Goal: Information Seeking & Learning: Learn about a topic

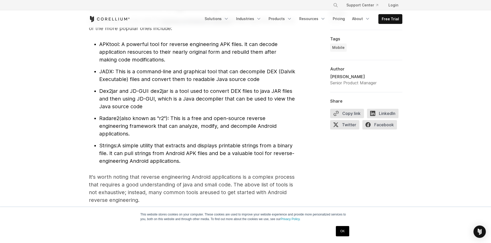
scroll to position [541, 0]
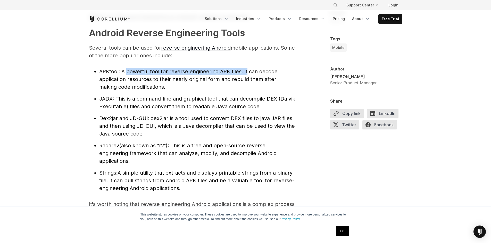
drag, startPoint x: 126, startPoint y: 70, endPoint x: 269, endPoint y: 70, distance: 143.2
click at [258, 70] on span ": A powerful tool for reverse engineering APK files. It can decode application …" at bounding box center [188, 80] width 178 height 22
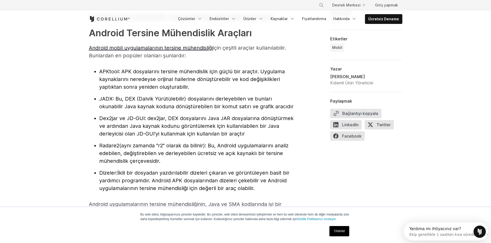
click at [235, 79] on font ": APK dosyalarını tersine mühendislik için güçlü bir araçtır. Uygulama kaynakla…" at bounding box center [191, 80] width 185 height 22
drag, startPoint x: 193, startPoint y: 88, endPoint x: 80, endPoint y: 70, distance: 114.3
click at [231, 88] on li "APKtool : APK dosyalarını tersine mühendislik için güçlü bir araçtır. Uygulama …" at bounding box center [197, 79] width 196 height 23
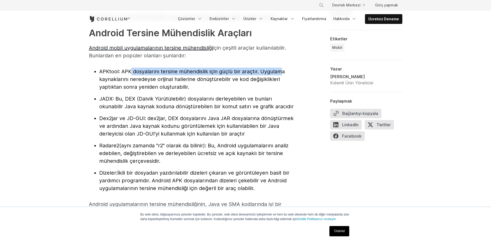
drag, startPoint x: 131, startPoint y: 72, endPoint x: 277, endPoint y: 70, distance: 146.1
click at [277, 70] on font ": APK dosyalarını tersine mühendislik için güçlü bir araçtır. Uygulama kaynakla…" at bounding box center [191, 80] width 185 height 22
click at [108, 79] on font ": APK dosyalarını tersine mühendislik için güçlü bir araçtır. Uygulama kaynakla…" at bounding box center [191, 80] width 185 height 22
drag, startPoint x: 193, startPoint y: 88, endPoint x: 79, endPoint y: 75, distance: 114.4
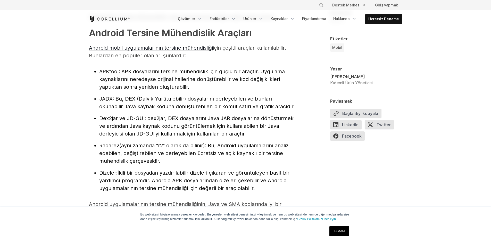
click at [202, 96] on font ": Bu, DEX (Dalvik Yürütülebilir) dosyalarını derleyebilen ve bunları okunabilir…" at bounding box center [196, 103] width 194 height 14
drag, startPoint x: 207, startPoint y: 99, endPoint x: 266, endPoint y: 98, distance: 58.5
click at [265, 98] on font ": Bu, DEX (Dalvik Yürütülebilir) dosyalarını derleyebilen ve bunları okunabilir…" at bounding box center [196, 103] width 194 height 14
click at [105, 107] on font ": Bu, DEX (Dalvik Yürütülebilir) dosyalarını derleyebilen ve bunları okunabilir…" at bounding box center [196, 103] width 194 height 14
drag, startPoint x: 136, startPoint y: 107, endPoint x: 197, endPoint y: 107, distance: 61.1
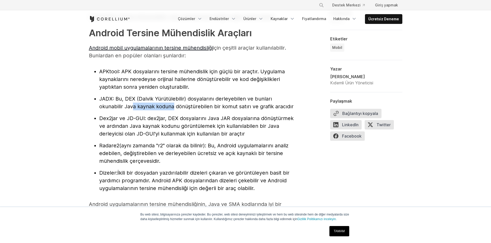
click at [181, 107] on font ": Bu, DEX (Dalvik Yürütülebilir) dosyalarını derleyebilen ve bunları okunabilir…" at bounding box center [196, 103] width 194 height 14
click at [205, 107] on font ": Bu, DEX (Dalvik Yürütülebilir) dosyalarını derleyebilen ve bunları okunabilir…" at bounding box center [196, 103] width 194 height 14
drag, startPoint x: 234, startPoint y: 106, endPoint x: 296, endPoint y: 106, distance: 61.8
drag, startPoint x: 101, startPoint y: 119, endPoint x: 126, endPoint y: 119, distance: 25.2
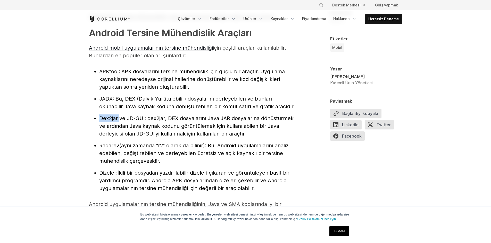
click at [126, 119] on font "Dex2jar ve JD-GUI" at bounding box center [121, 118] width 45 height 6
click at [174, 123] on li "Dex2jar ve JD-GUI : dex2jar, DEX dosyalarını Java JAR dosyalarına dönüştürmek v…" at bounding box center [197, 126] width 196 height 23
drag, startPoint x: 257, startPoint y: 119, endPoint x: 286, endPoint y: 119, distance: 29.1
click at [284, 119] on font ": dex2jar, DEX dosyalarını Java JAR dosyalarına dönüştürmek ve ardından Java ka…" at bounding box center [196, 126] width 194 height 22
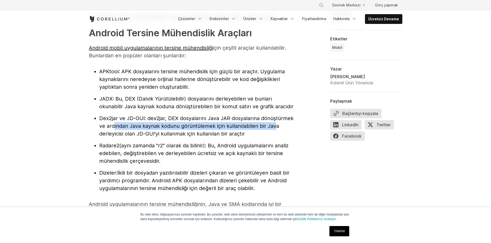
drag, startPoint x: 175, startPoint y: 127, endPoint x: 286, endPoint y: 126, distance: 111.0
click at [283, 127] on li "Dex2jar ve JD-GUI : dex2jar, DEX dosyalarını Java JAR dosyalarına dönüştürmek v…" at bounding box center [197, 126] width 196 height 23
click at [245, 101] on font ": Bu, DEX (Dalvik Yürütülebilir) dosyalarını derleyebilen ve bunları okunabilir…" at bounding box center [196, 103] width 194 height 14
drag, startPoint x: 135, startPoint y: 70, endPoint x: 214, endPoint y: 87, distance: 81.0
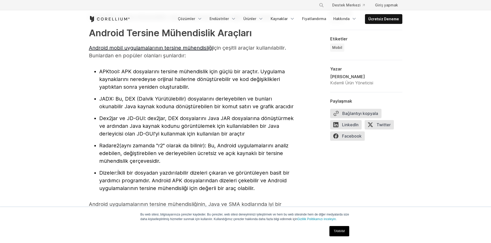
click at [214, 87] on li "APKtool : APK dosyalarını tersine mühendislik için güçlü bir araçtır. Uygulama …" at bounding box center [197, 79] width 196 height 23
drag, startPoint x: 208, startPoint y: 102, endPoint x: 277, endPoint y: 100, distance: 68.6
click at [274, 100] on li "JADX : Bu, DEX (Dalvik Yürütülebilir) dosyalarını derleyebilen ve bunları okuna…" at bounding box center [197, 102] width 196 height 15
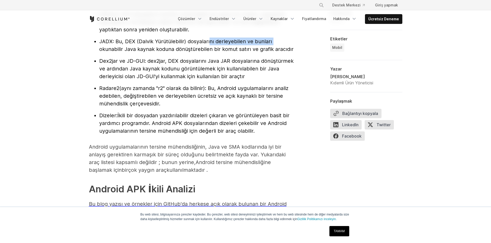
scroll to position [618, 0]
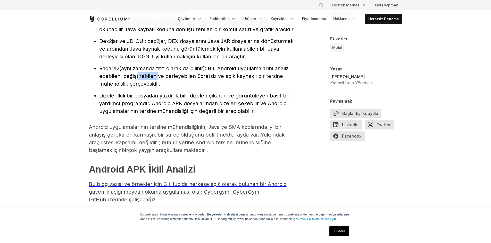
drag, startPoint x: 137, startPoint y: 74, endPoint x: 172, endPoint y: 74, distance: 34.8
click at [161, 74] on font "(aynı zamanda "r2" olarak da bilinir): Bu, Android uygulamalarını analiz edebil…" at bounding box center [193, 76] width 189 height 22
click at [183, 74] on font "(aynı zamanda "r2" olarak da bilinir): Bu, Android uygulamalarını analiz edebil…" at bounding box center [193, 76] width 189 height 22
drag, startPoint x: 238, startPoint y: 77, endPoint x: 289, endPoint y: 77, distance: 50.8
click at [288, 77] on li "Radare2 (aynı zamanda "r2" olarak da bilinir): Bu, Android uygulamalarını anali…" at bounding box center [197, 76] width 196 height 23
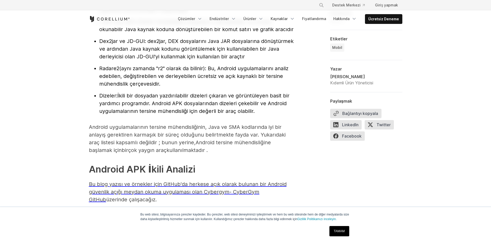
click at [141, 82] on font "(aynı zamanda "r2" olarak da bilinir): Bu, Android uygulamalarını analiz edebil…" at bounding box center [193, 76] width 189 height 22
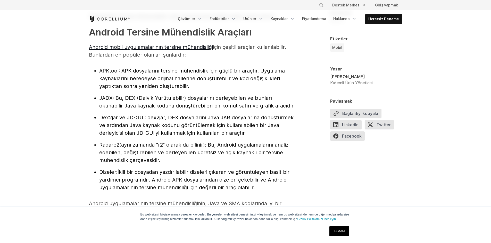
scroll to position [567, 0]
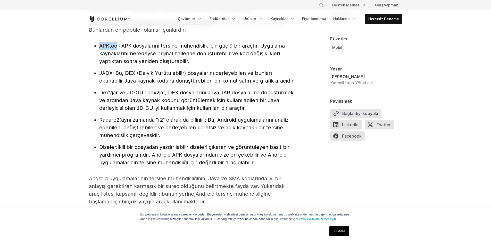
drag, startPoint x: 118, startPoint y: 45, endPoint x: 100, endPoint y: 47, distance: 17.3
click at [100, 47] on font "APKtool" at bounding box center [108, 46] width 19 height 6
click at [119, 48] on font ": APK dosyalarını tersine mühendislik için güçlü bir araçtır. Uygulama kaynakla…" at bounding box center [191, 54] width 185 height 22
drag, startPoint x: 119, startPoint y: 47, endPoint x: 106, endPoint y: 49, distance: 12.7
click at [106, 49] on li "APKtool : APK dosyalarını tersine mühendislik için güçlü bir araçtır. Uygulama …" at bounding box center [197, 53] width 196 height 23
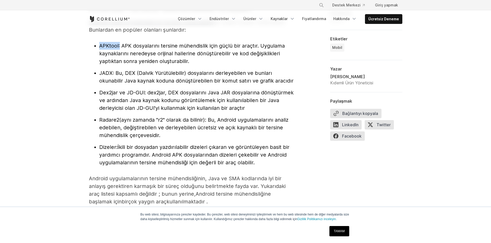
copy li "APKtool"
